Goal: Task Accomplishment & Management: Use online tool/utility

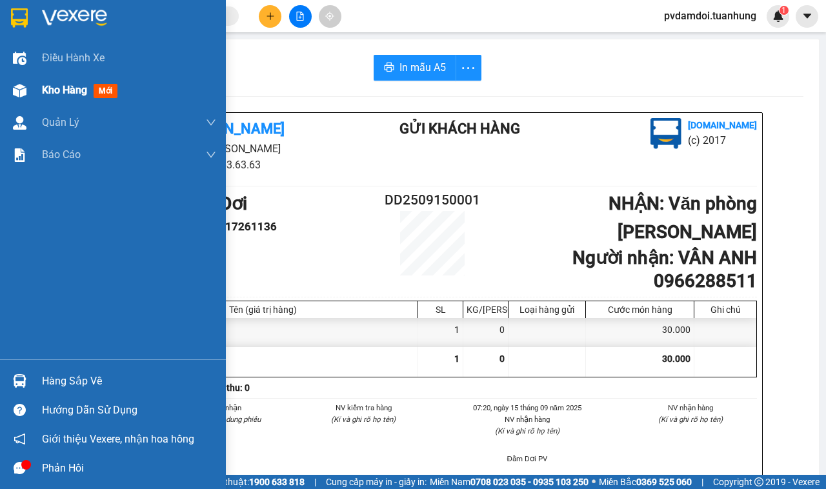
click at [31, 84] on div "Kho hàng mới" at bounding box center [113, 90] width 226 height 32
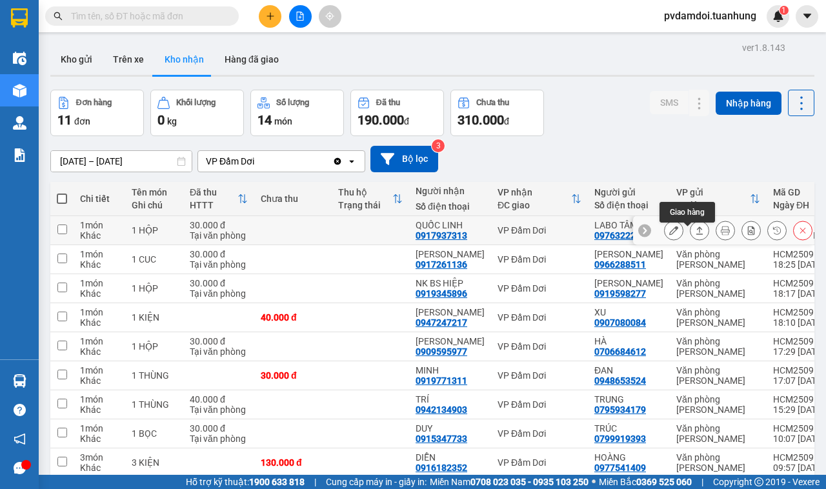
click at [697, 234] on icon at bounding box center [700, 231] width 7 height 8
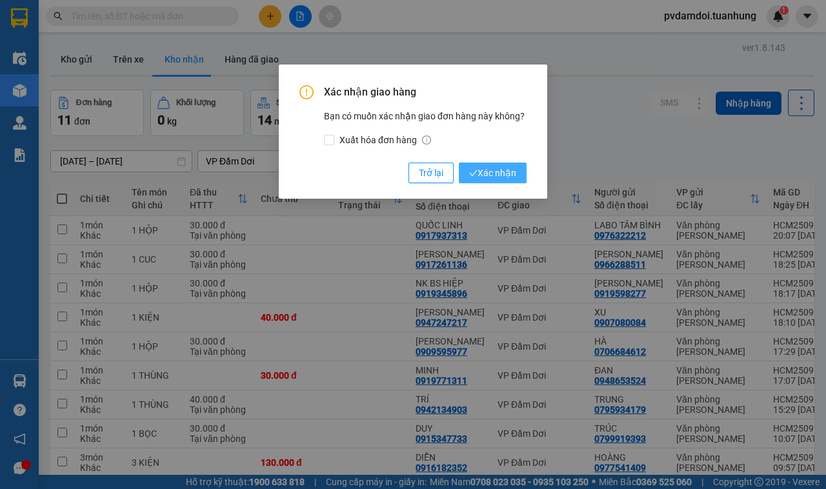
click at [494, 175] on span "Xác nhận" at bounding box center [492, 173] width 47 height 14
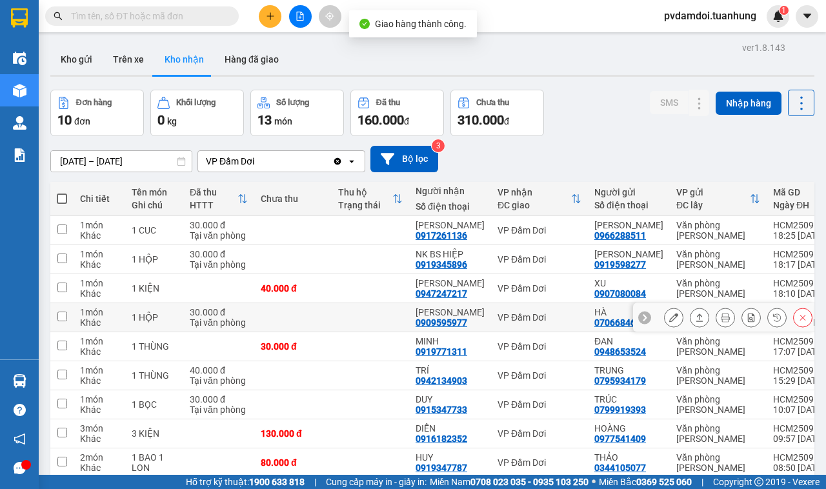
scroll to position [112, 0]
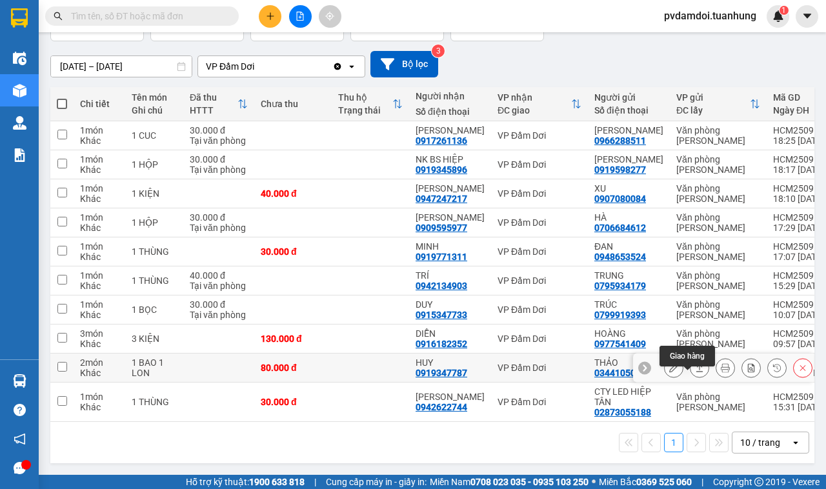
click at [695, 364] on icon at bounding box center [699, 368] width 9 height 9
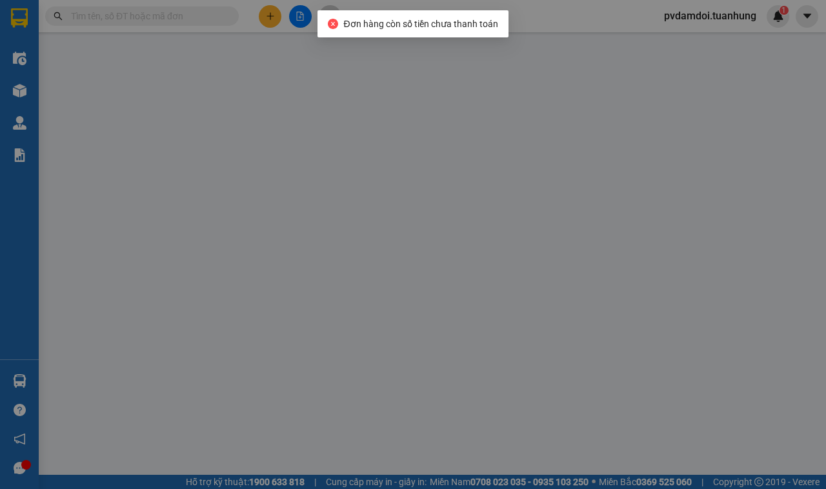
type input "0344105077"
type input "THẢO"
type input "0919347787"
type input "HUY"
type input "80.000"
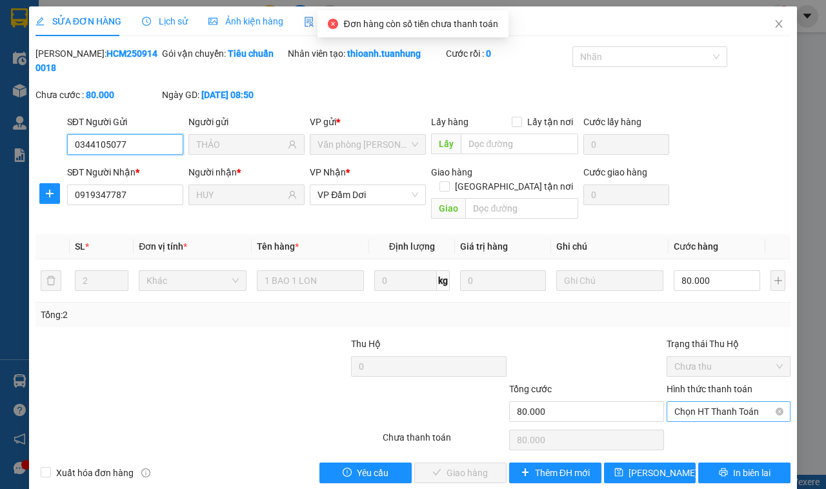
click at [693, 402] on span "Chọn HT Thanh Toán" at bounding box center [729, 411] width 108 height 19
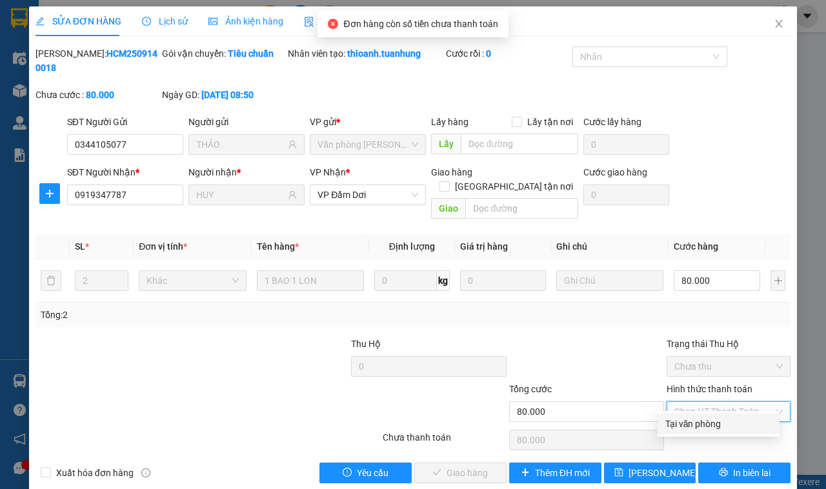
click at [691, 424] on div "Tại văn phòng" at bounding box center [719, 424] width 107 height 14
type input "0"
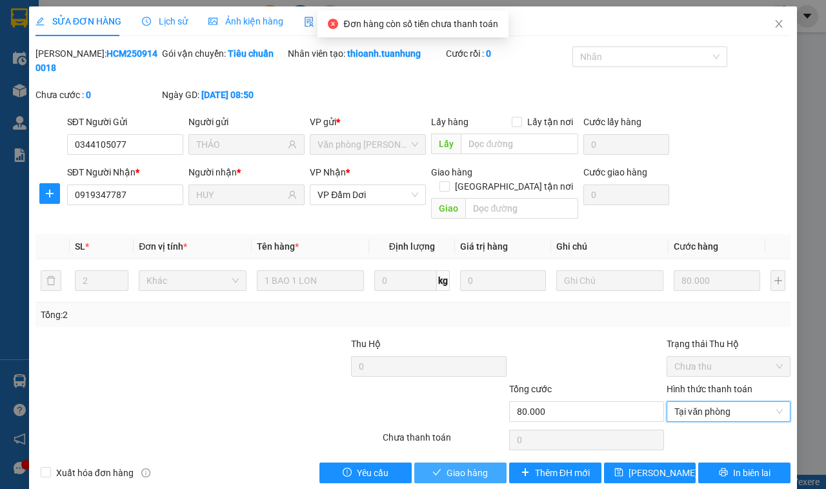
click at [493, 463] on button "Giao hàng" at bounding box center [461, 473] width 92 height 21
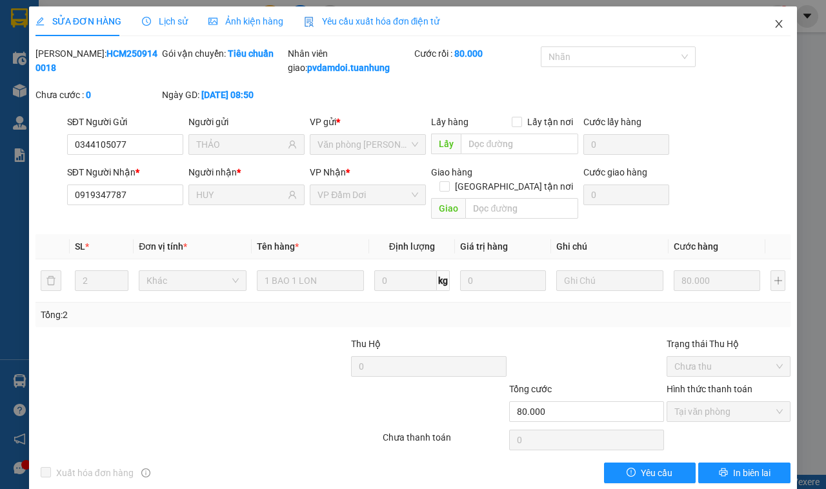
click at [774, 20] on icon "close" at bounding box center [779, 24] width 10 height 10
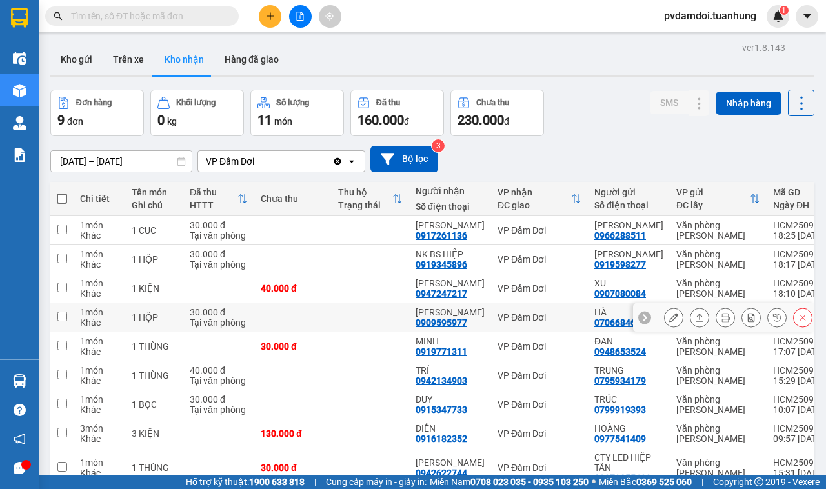
scroll to position [83, 0]
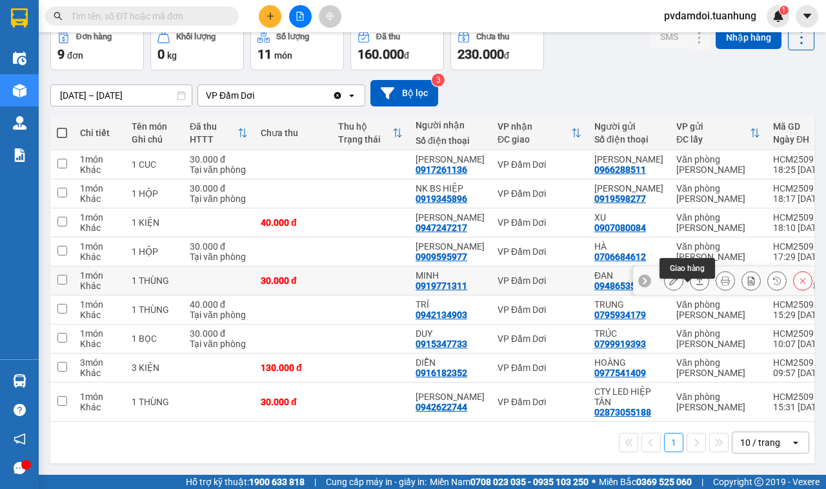
click at [695, 276] on icon at bounding box center [699, 280] width 9 height 9
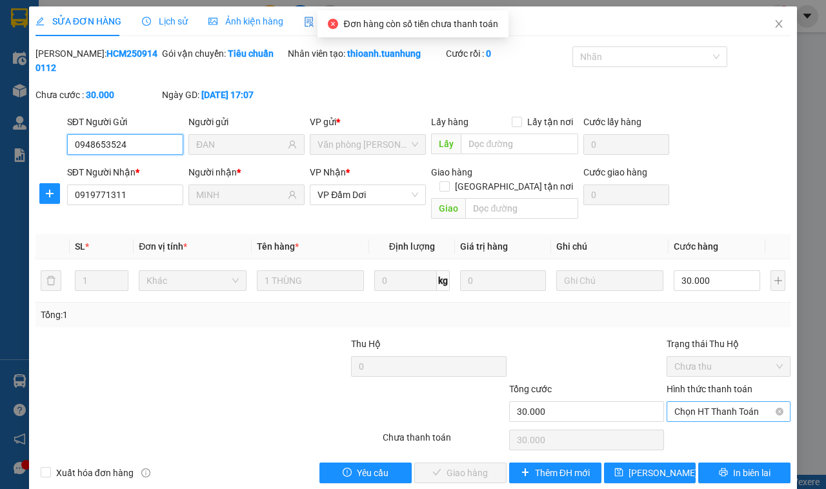
click at [679, 402] on span "Chọn HT Thanh Toán" at bounding box center [729, 411] width 108 height 19
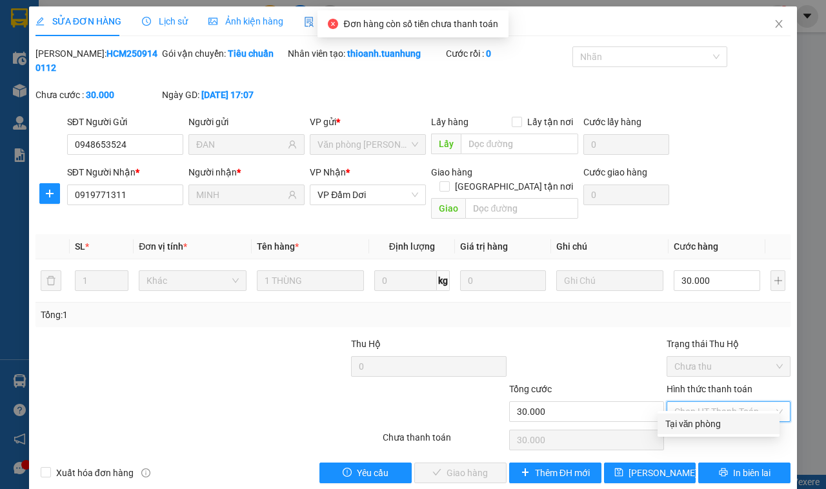
click at [682, 425] on div "Tại văn phòng" at bounding box center [719, 424] width 107 height 14
type input "0"
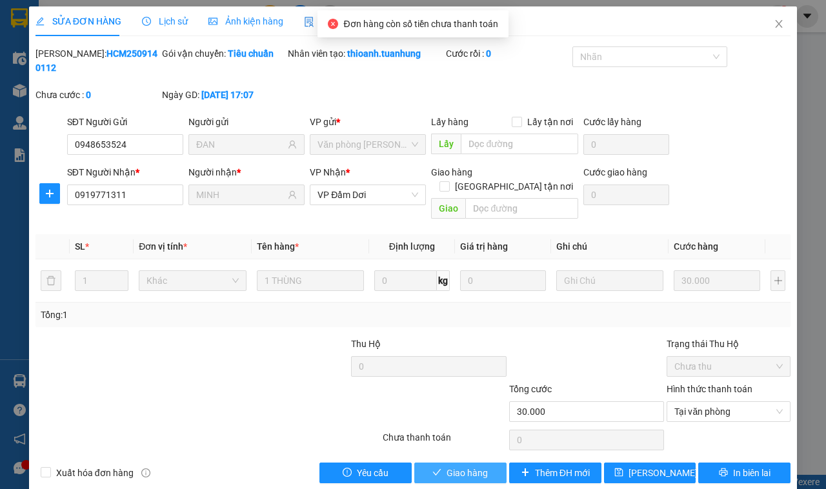
click at [447, 466] on span "Giao hàng" at bounding box center [467, 473] width 41 height 14
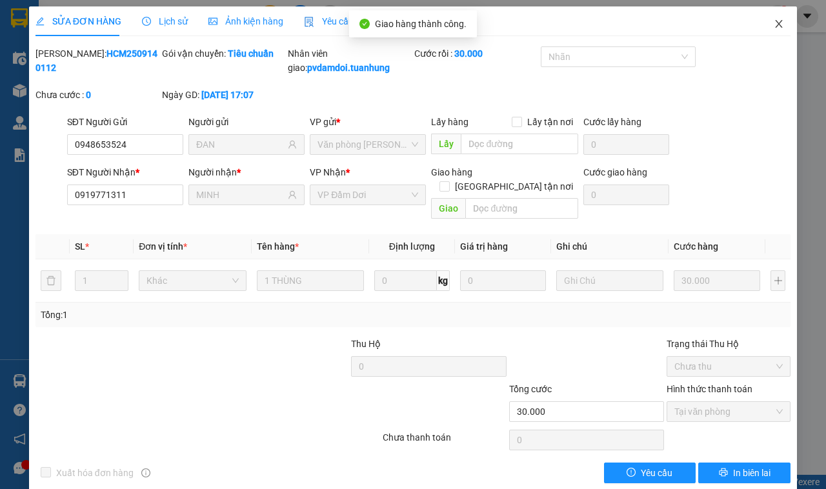
click at [774, 27] on icon "close" at bounding box center [779, 24] width 10 height 10
